Goal: Transaction & Acquisition: Download file/media

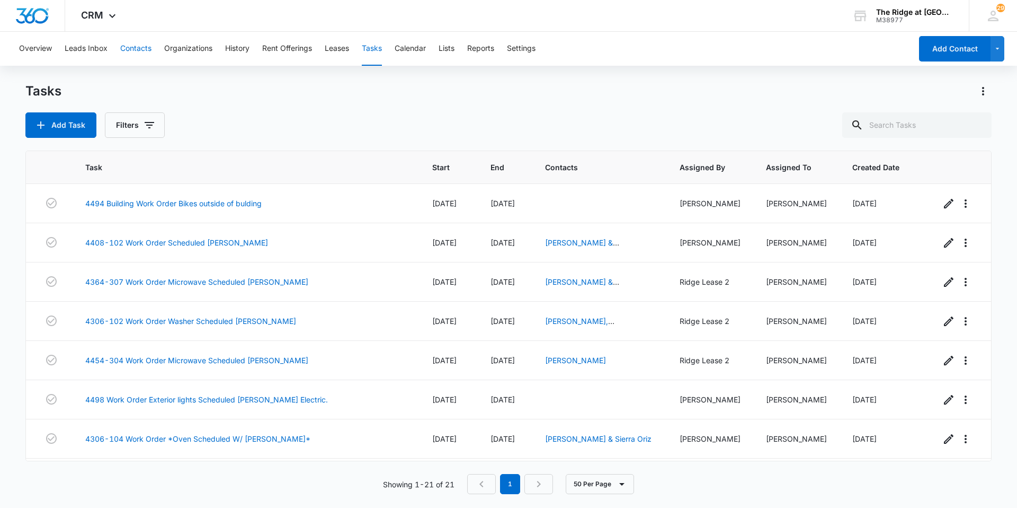
click at [130, 51] on button "Contacts" at bounding box center [135, 49] width 31 height 34
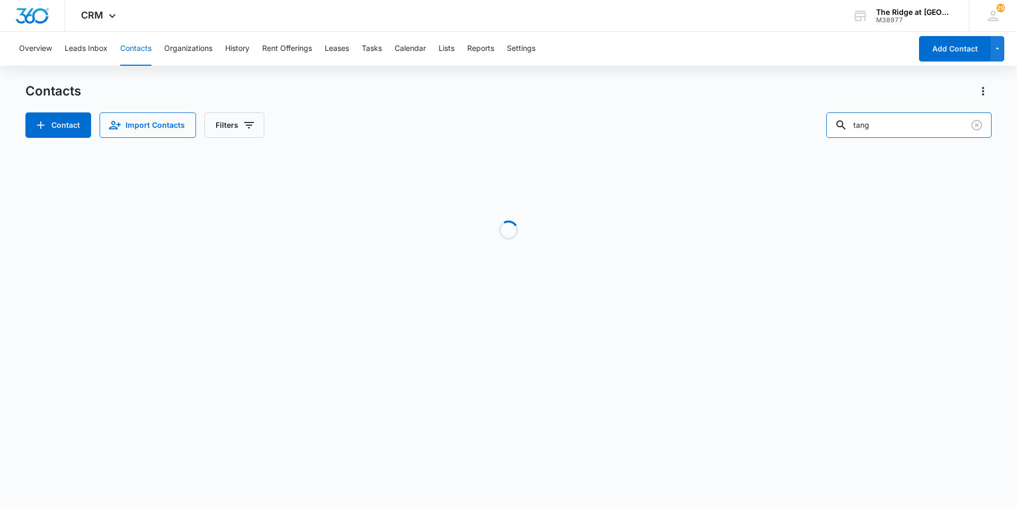
drag, startPoint x: 895, startPoint y: 124, endPoint x: 802, endPoint y: 132, distance: 93.5
click at [802, 132] on div "Contact Import Contacts Filters tang" at bounding box center [508, 124] width 966 height 25
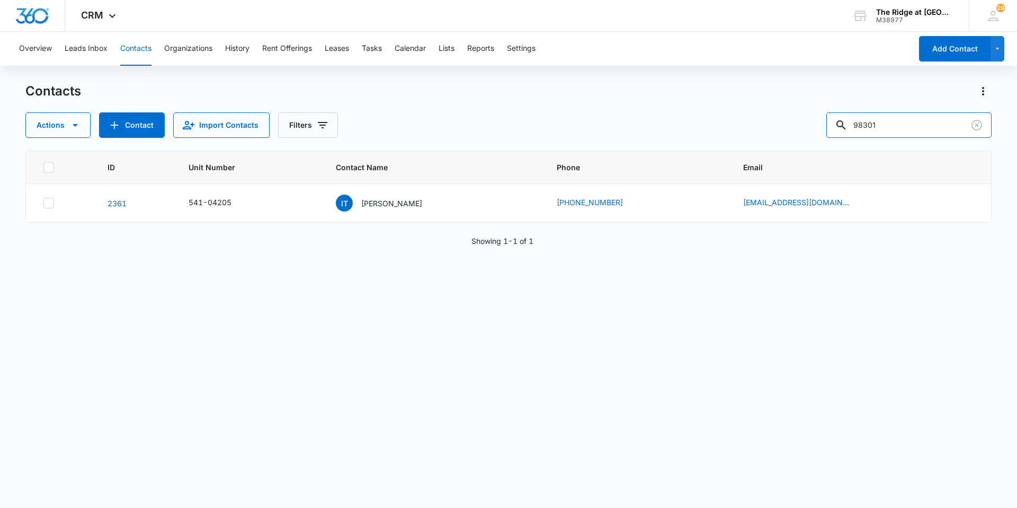
type input "98301"
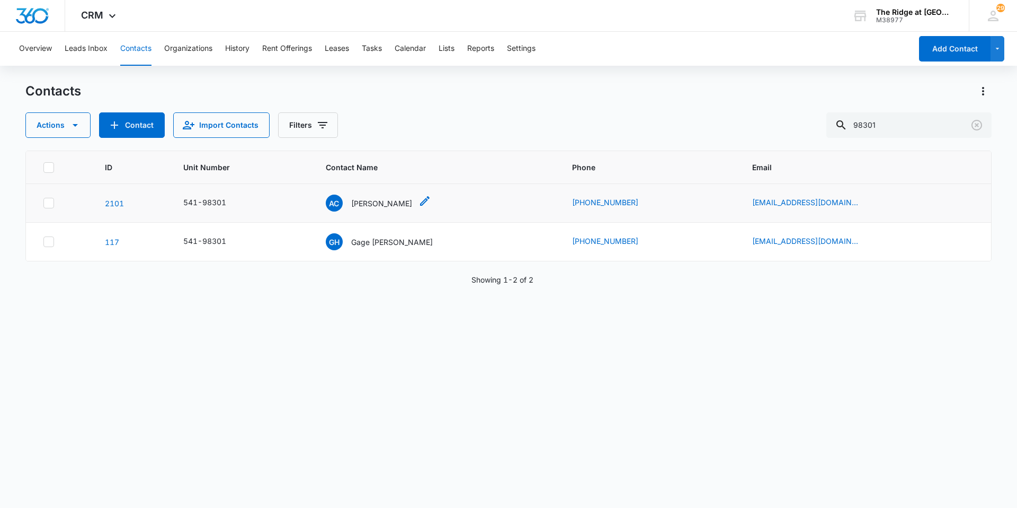
click at [381, 202] on p "[PERSON_NAME]" at bounding box center [381, 203] width 61 height 11
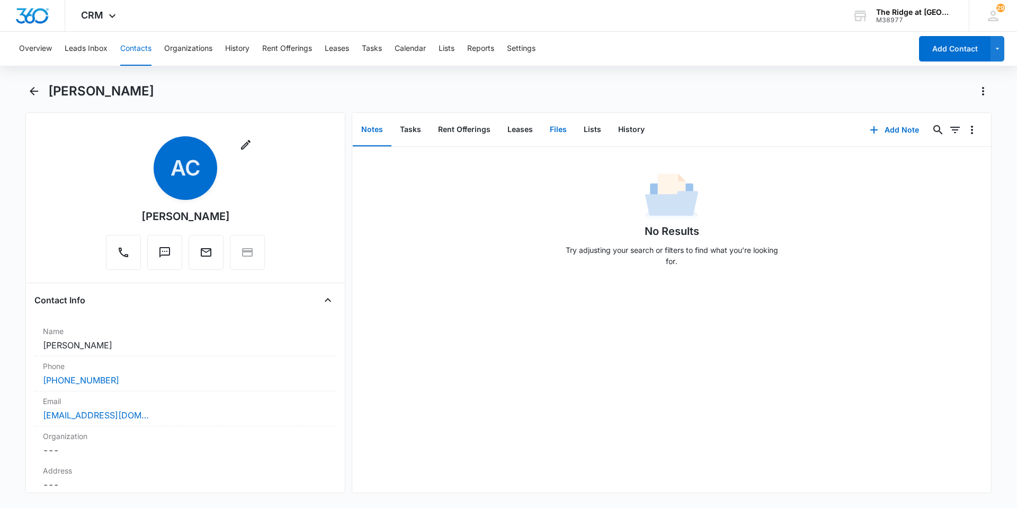
click at [557, 128] on button "Files" at bounding box center [558, 129] width 34 height 33
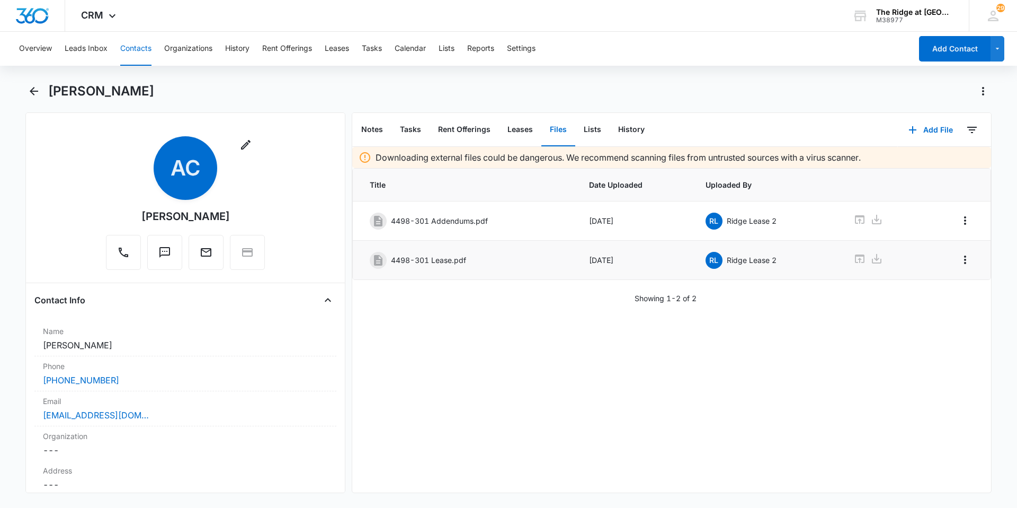
click at [430, 265] on div "4498-301 Lease.pdf" at bounding box center [465, 260] width 190 height 17
click at [447, 258] on p "4498-301 Lease.pdf" at bounding box center [428, 259] width 75 height 11
click at [855, 263] on icon at bounding box center [860, 258] width 10 height 8
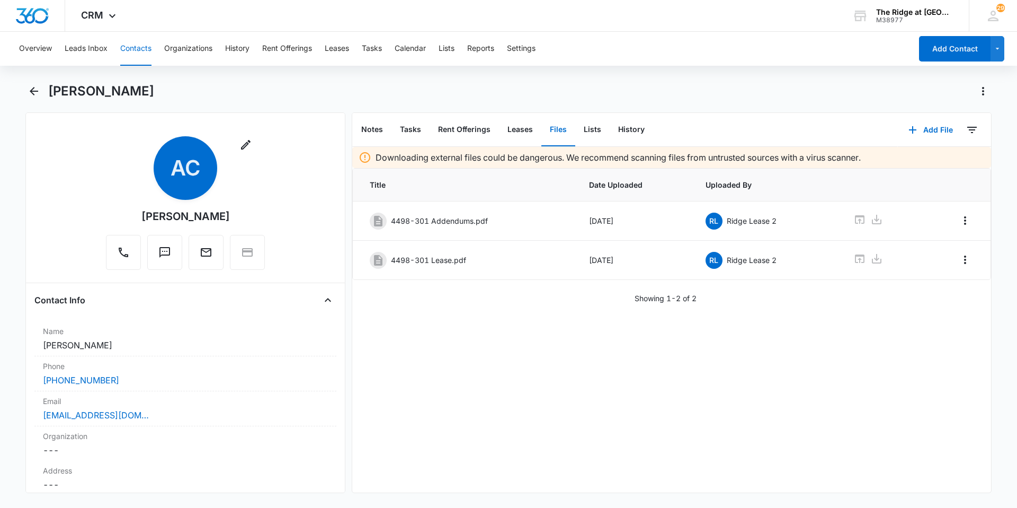
click at [533, 314] on div "Downloading external files could be dangerous. We recommend scanning files from…" at bounding box center [671, 319] width 639 height 345
drag, startPoint x: 226, startPoint y: 215, endPoint x: 143, endPoint y: 218, distance: 83.8
click at [143, 218] on div "Remove AC [PERSON_NAME]" at bounding box center [185, 203] width 159 height 134
copy div "[PERSON_NAME]"
click at [494, 351] on div "Downloading external files could be dangerous. We recommend scanning files from…" at bounding box center [671, 319] width 639 height 345
